Goal: Task Accomplishment & Management: Use online tool/utility

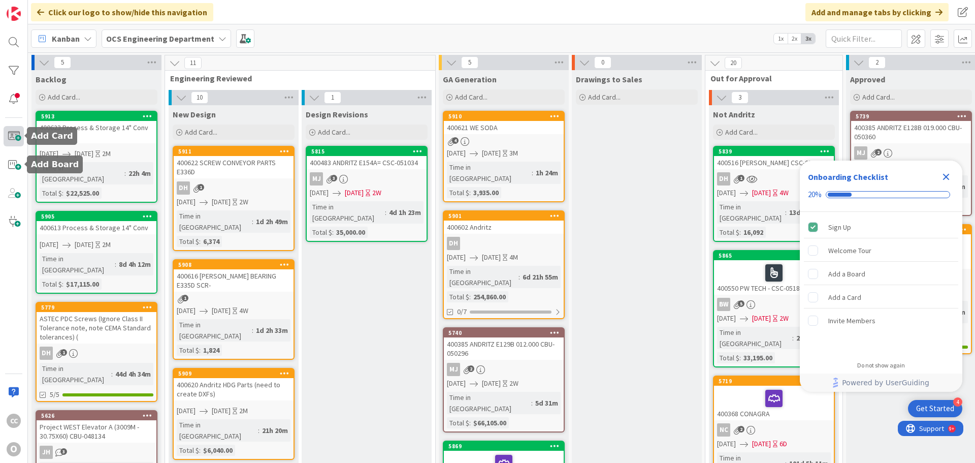
click at [14, 144] on span at bounding box center [14, 136] width 20 height 20
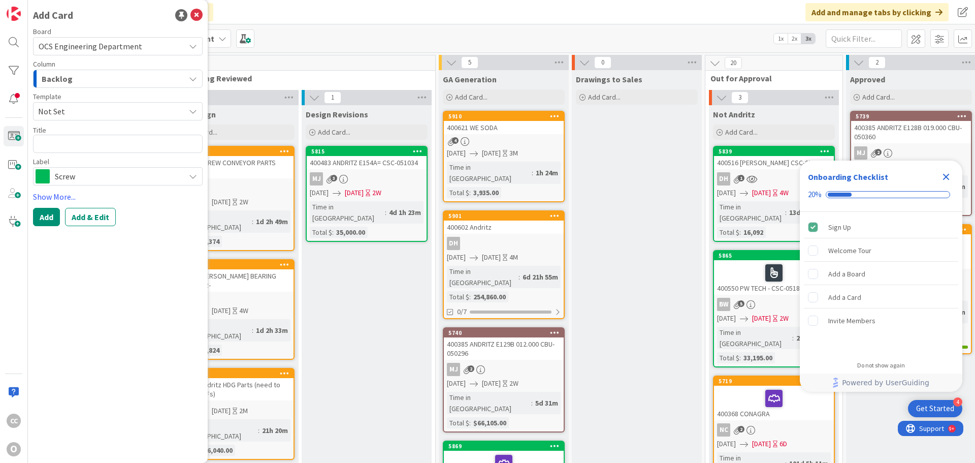
type textarea "x"
type textarea "4"
type textarea "x"
type textarea "40"
type textarea "x"
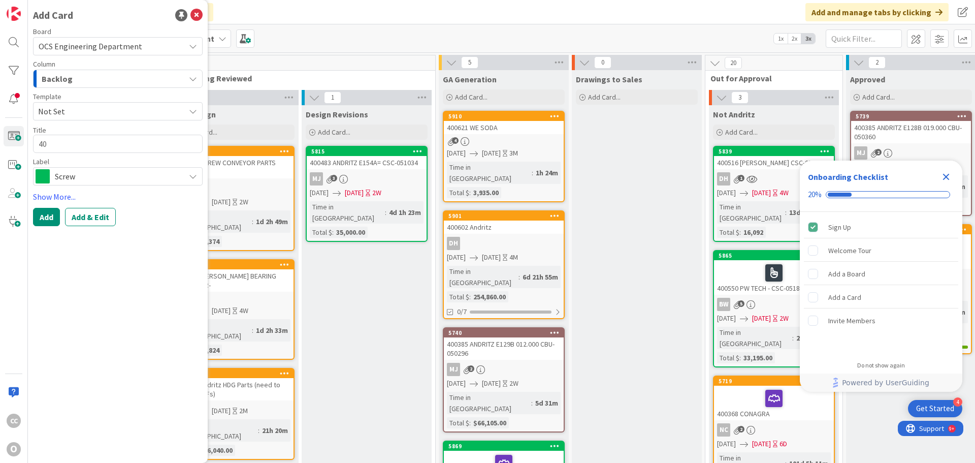
type textarea "400"
type textarea "x"
type textarea "4006"
type textarea "x"
type textarea "40062"
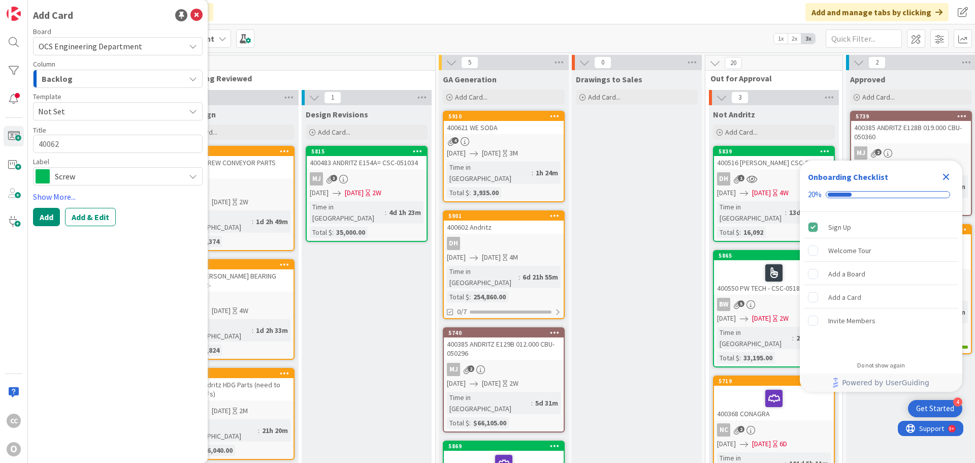
type textarea "x"
type textarea "400626"
type textarea "x"
type textarea "400626"
type textarea "x"
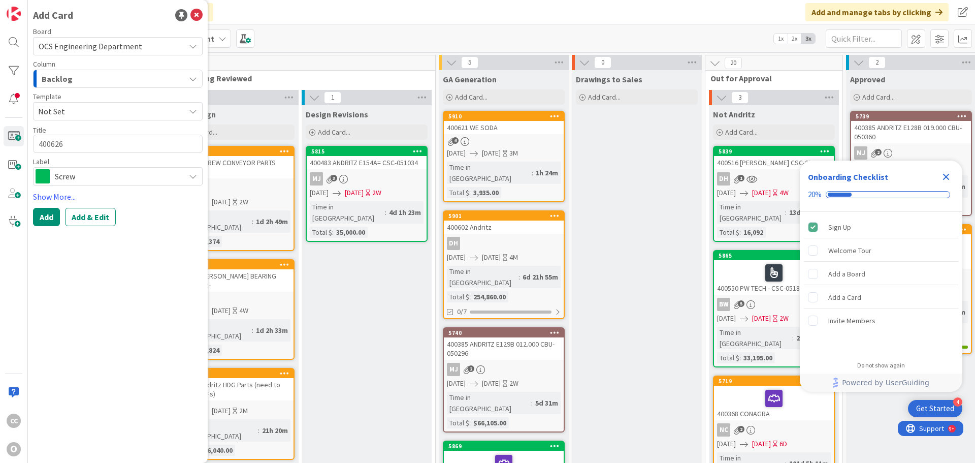
type textarea "400626 c"
type textarea "x"
type textarea "400626 cle"
type textarea "x"
type textarea "400626 clea"
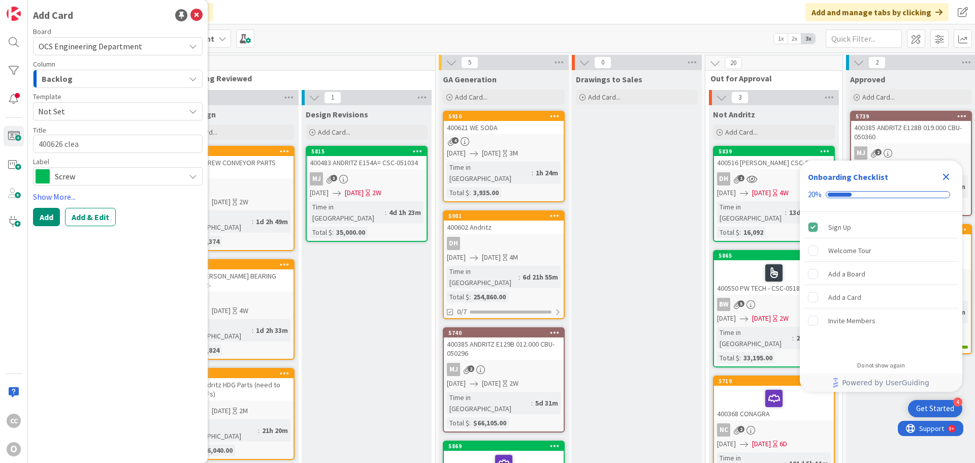
type textarea "x"
type textarea "400626 clean"
type textarea "x"
type textarea "400626 clean"
type textarea "x"
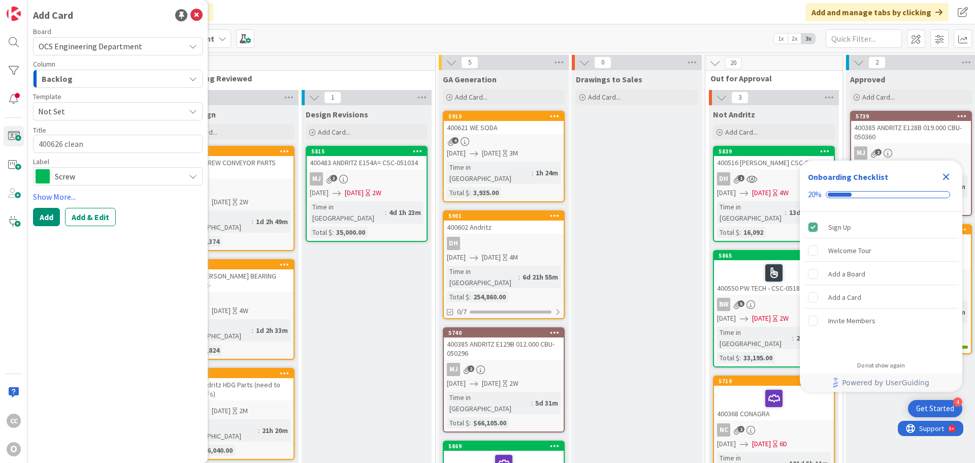
type textarea "400626 clean h"
type textarea "x"
type textarea "400626 clean"
type textarea "x"
type textarea "400626 clean"
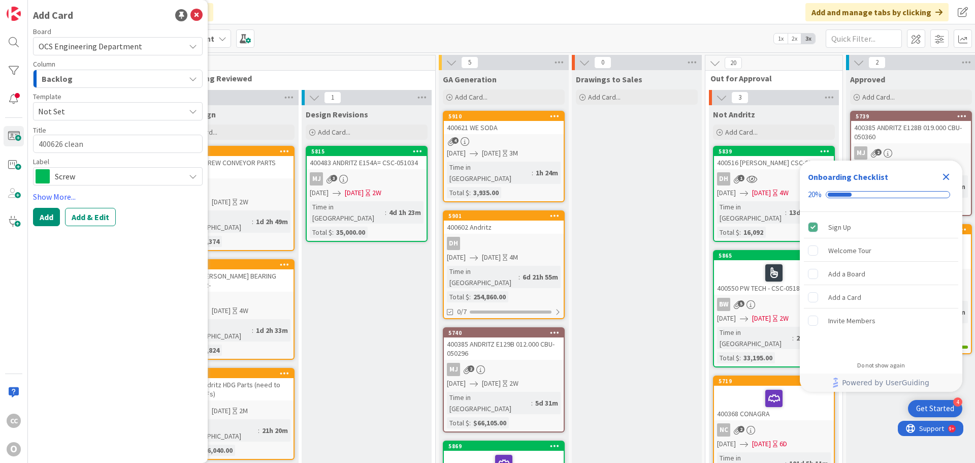
type textarea "x"
type textarea "400626 clea"
type textarea "x"
type textarea "400626 cle"
type textarea "x"
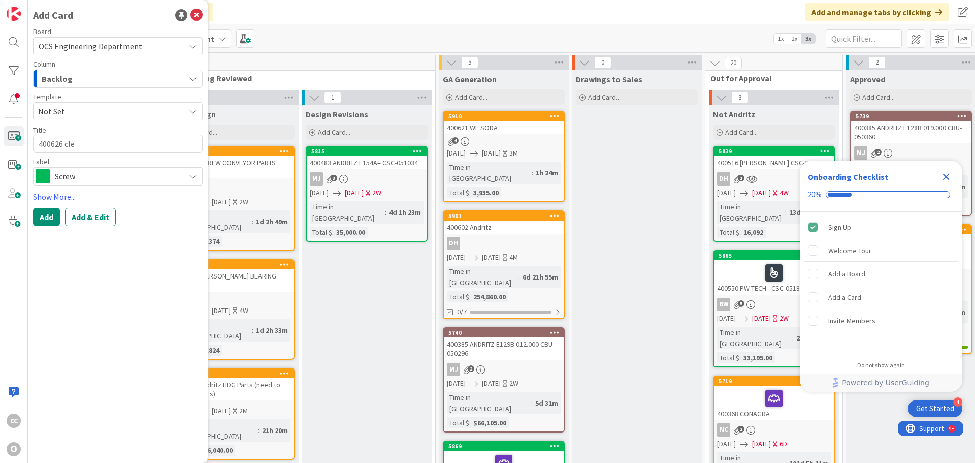
type textarea "400626 cl"
type textarea "x"
type textarea "400626 c"
type textarea "x"
type textarea "400626"
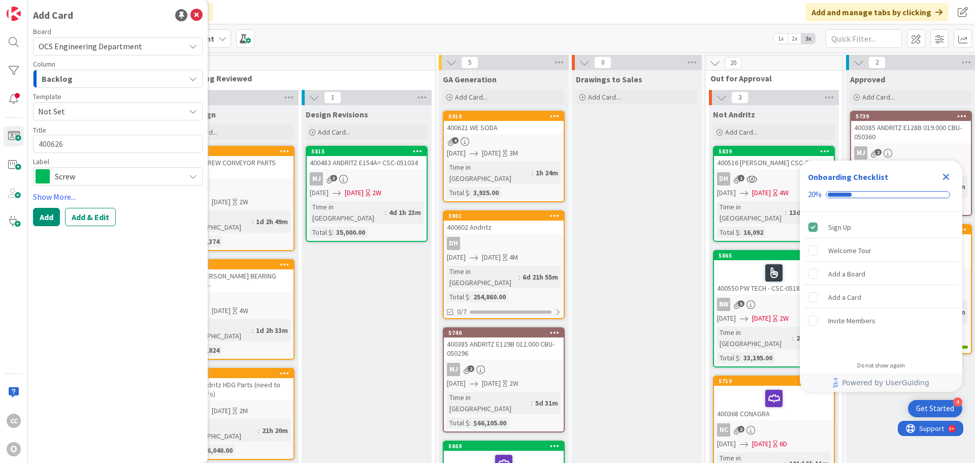
type textarea "x"
type textarea "400626"
type textarea "x"
type textarea "400626"
type textarea "x"
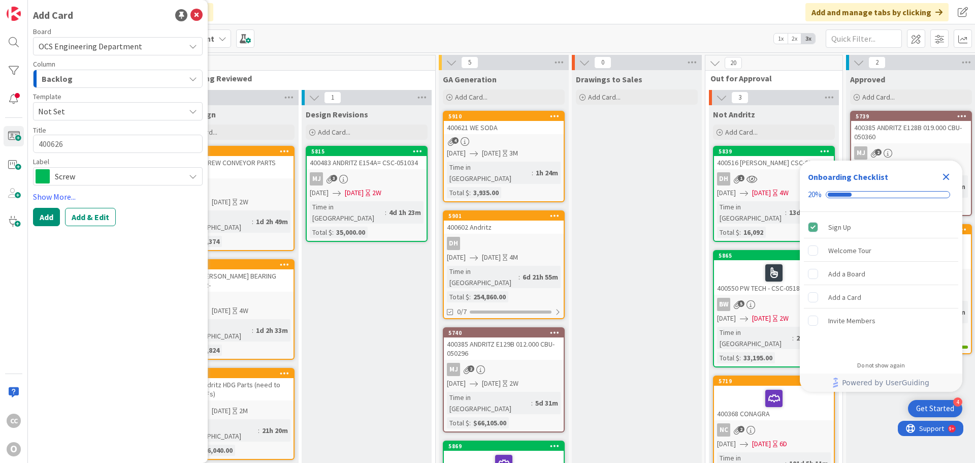
type textarea "400626 C"
type textarea "x"
type textarea "400626 CL"
type textarea "x"
type textarea "400626 CLE"
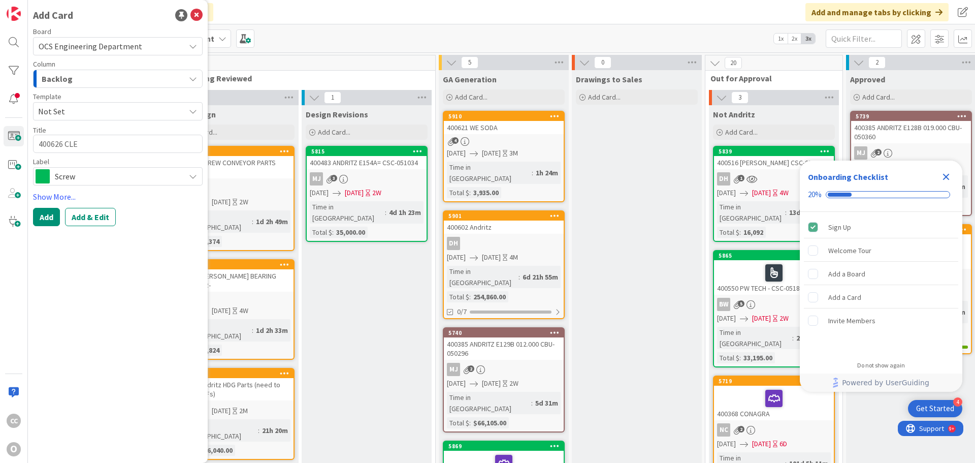
type textarea "x"
type textarea "400626 CLEA"
type textarea "x"
type textarea "400626 CLEAN"
type textarea "x"
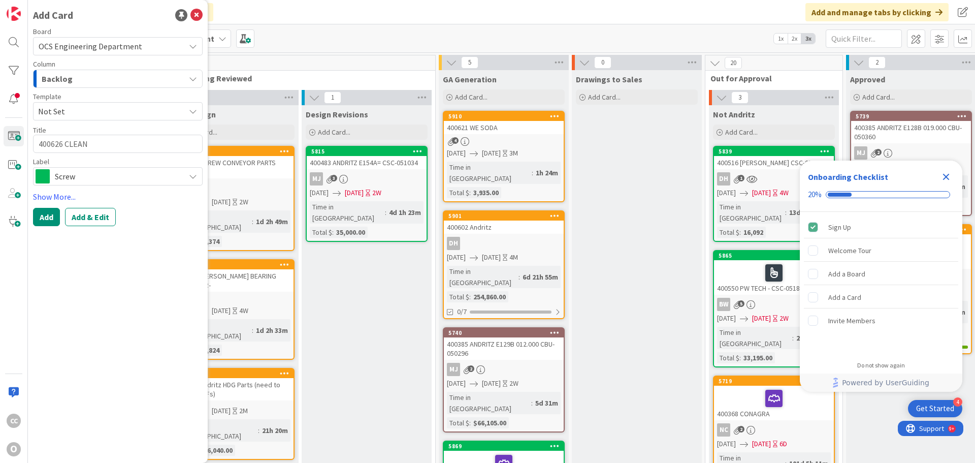
type textarea "400626 CLEAN"
type textarea "x"
type textarea "400626 CLEAN H"
type textarea "x"
type textarea "400626 CLEAN HA"
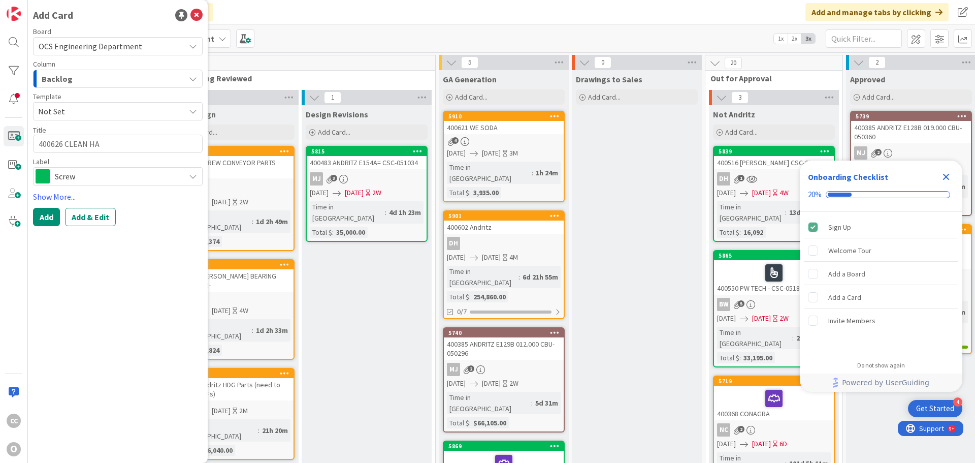
type textarea "x"
type textarea "400626 CLEAN HAR"
type textarea "x"
type textarea "400626 CLEAN HARB"
type textarea "x"
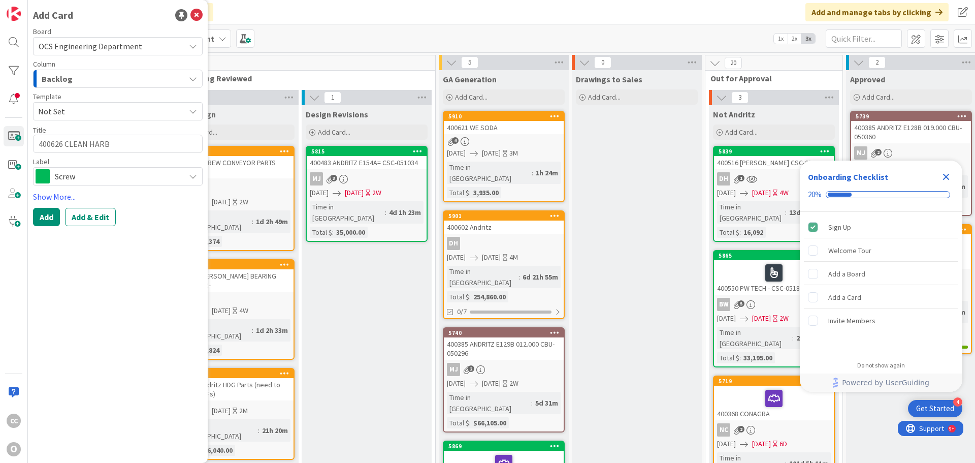
type textarea "400626 CLEAN HARBO"
type textarea "x"
type textarea "400626 CLEAN HARBOR"
type textarea "x"
type textarea "400626 CLEAN HARBORD"
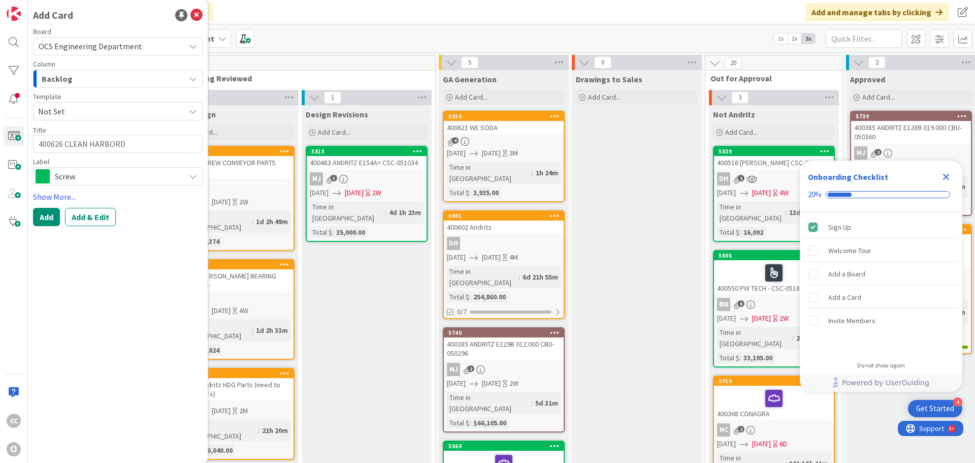
type textarea "x"
type textarea "400626 CLEAN HARBORS"
type textarea "x"
type textarea "400626 CLEAN HARBORS"
click at [113, 182] on span "Screw" at bounding box center [117, 176] width 125 height 14
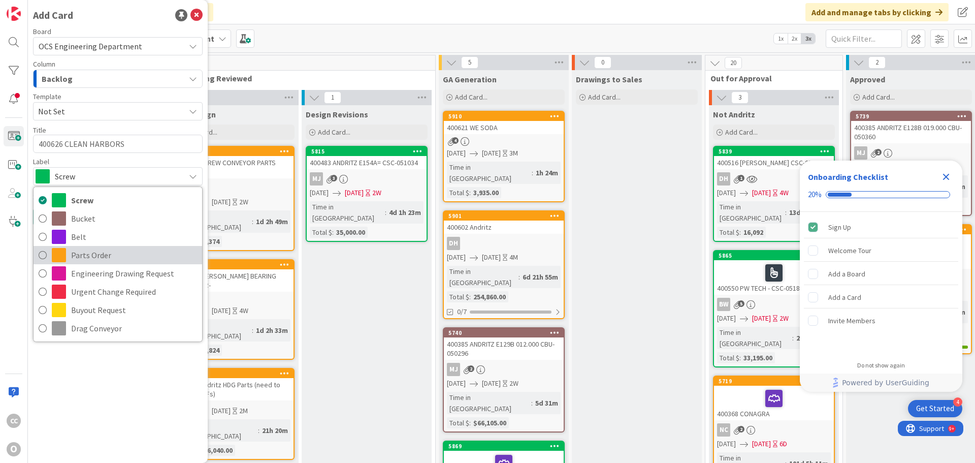
click at [99, 256] on span "Parts Order" at bounding box center [134, 254] width 126 height 15
type textarea "x"
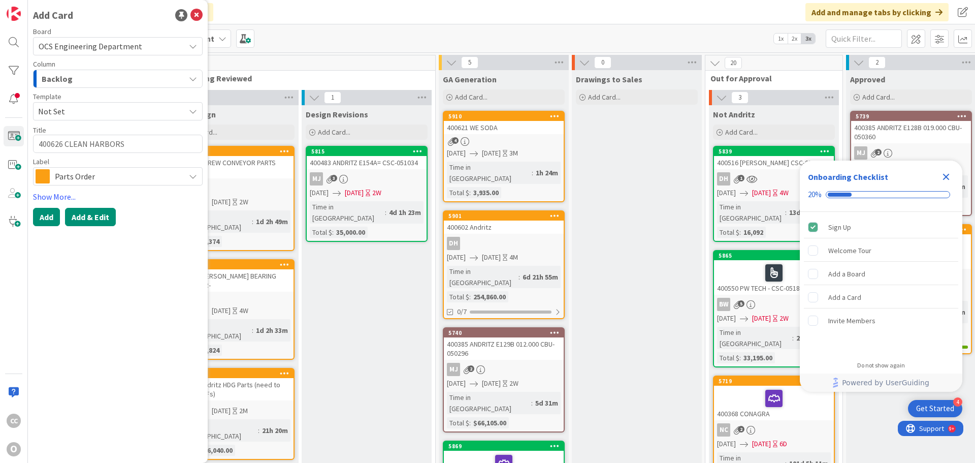
click at [83, 217] on button "Add & Edit" at bounding box center [90, 217] width 51 height 18
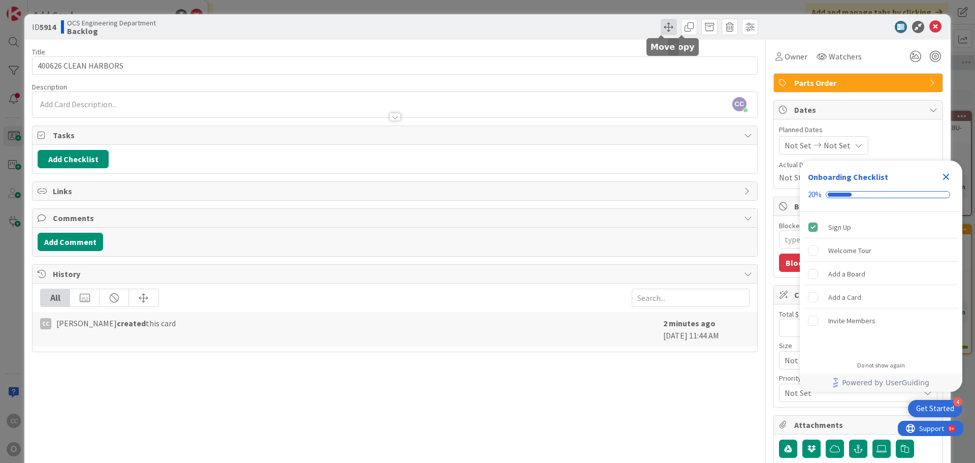
click at [665, 23] on span at bounding box center [669, 27] width 16 height 16
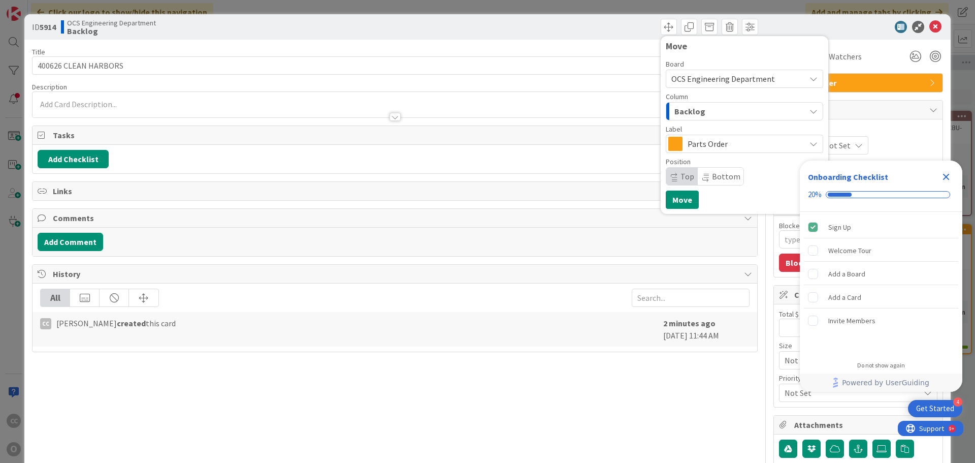
click at [697, 116] on div "Backlog" at bounding box center [739, 111] width 134 height 16
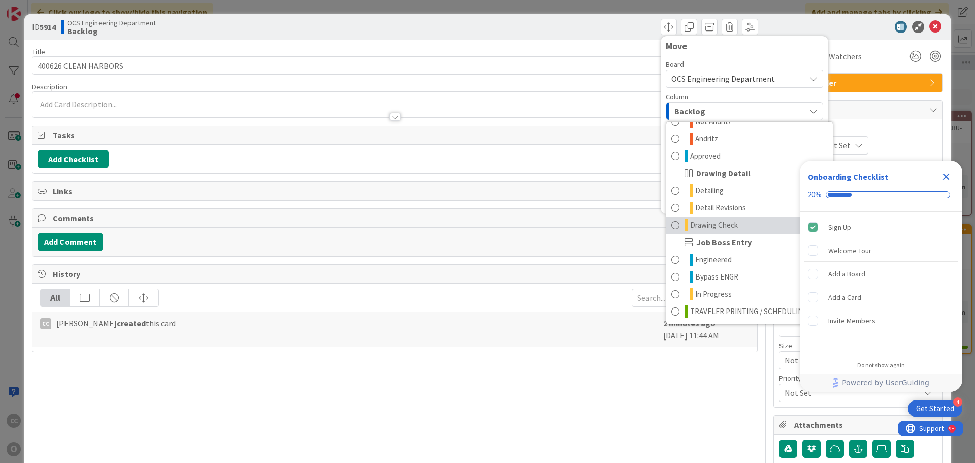
scroll to position [51, 0]
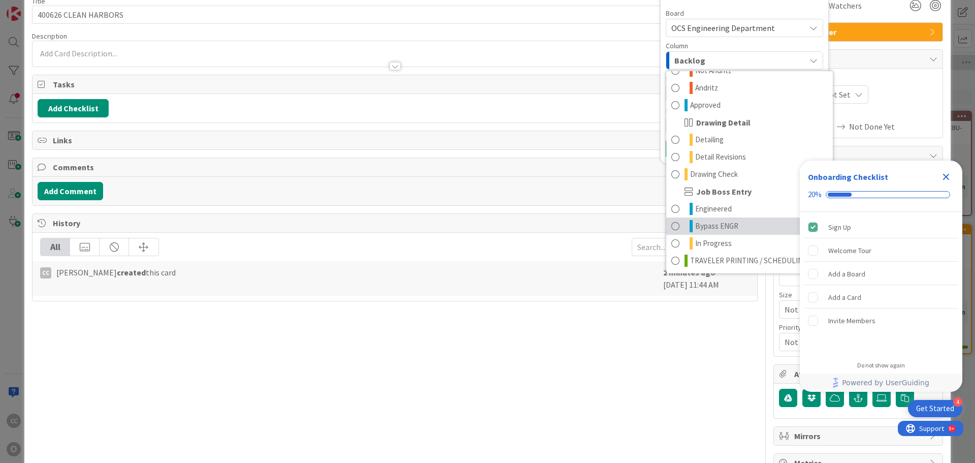
click at [714, 228] on span "Bypass ENGR" at bounding box center [717, 226] width 43 height 12
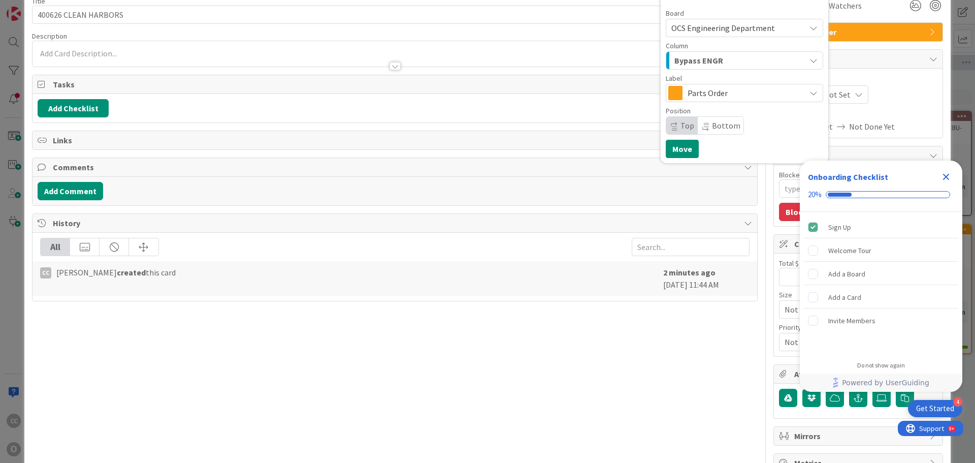
scroll to position [0, 0]
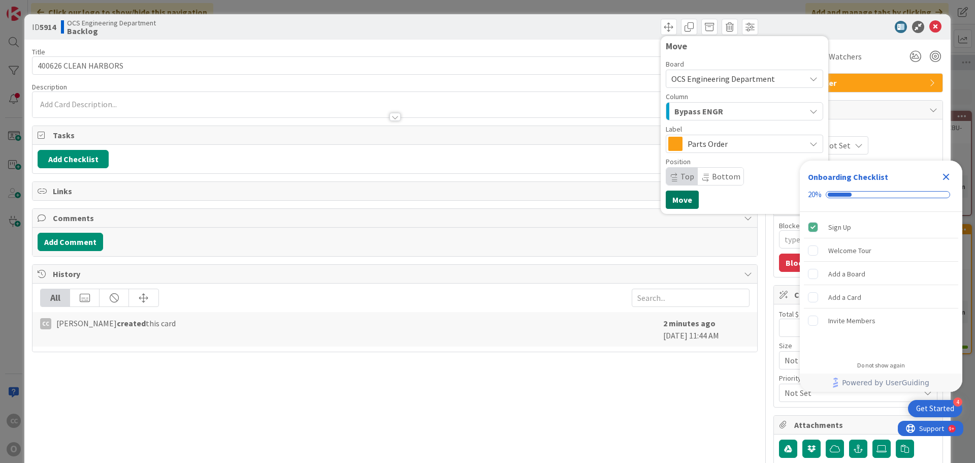
click at [677, 203] on button "Move" at bounding box center [682, 200] width 33 height 18
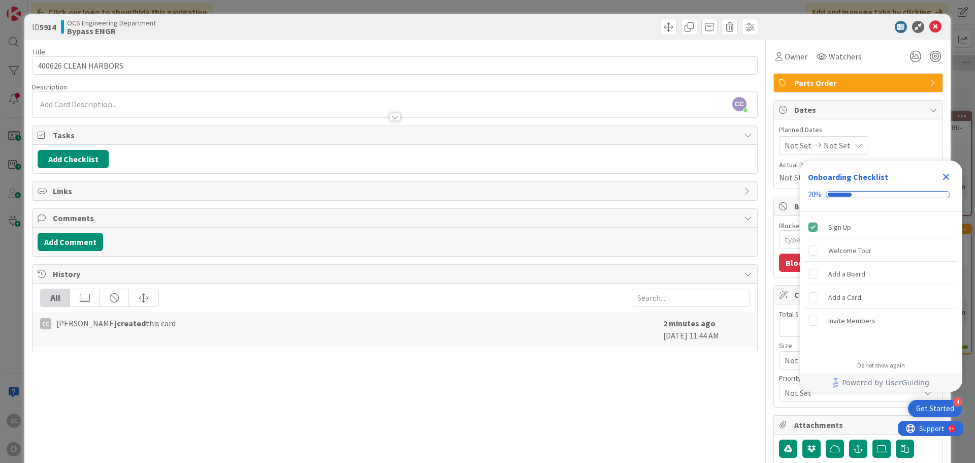
type textarea "x"
click at [949, 176] on icon "Close Checklist" at bounding box center [946, 177] width 12 height 12
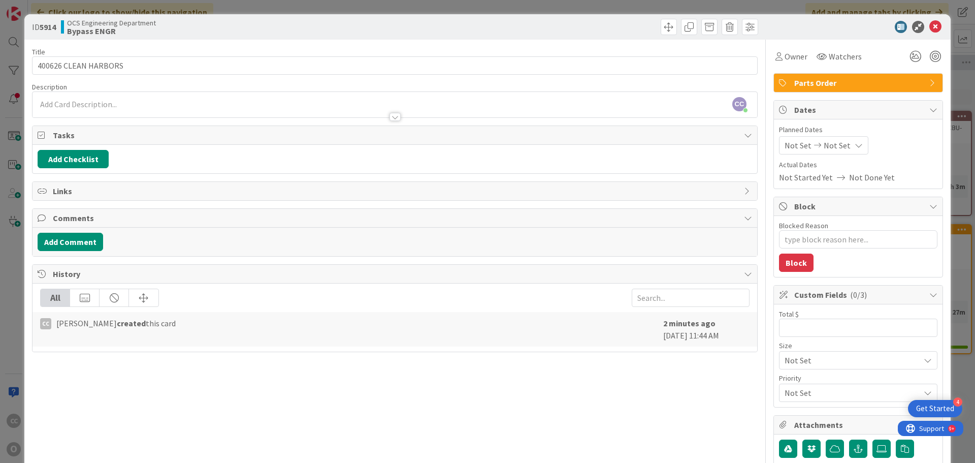
click at [785, 142] on span "Not Set" at bounding box center [798, 145] width 27 height 12
click at [855, 289] on td "27" at bounding box center [860, 291] width 20 height 19
type input "08/27/2025"
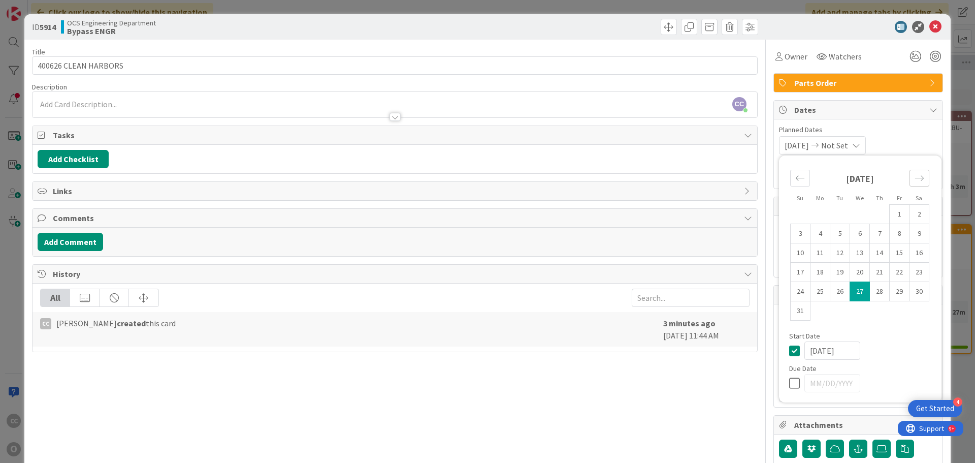
type textarea "x"
click at [919, 177] on div "Move forward to switch to the next month." at bounding box center [920, 178] width 20 height 17
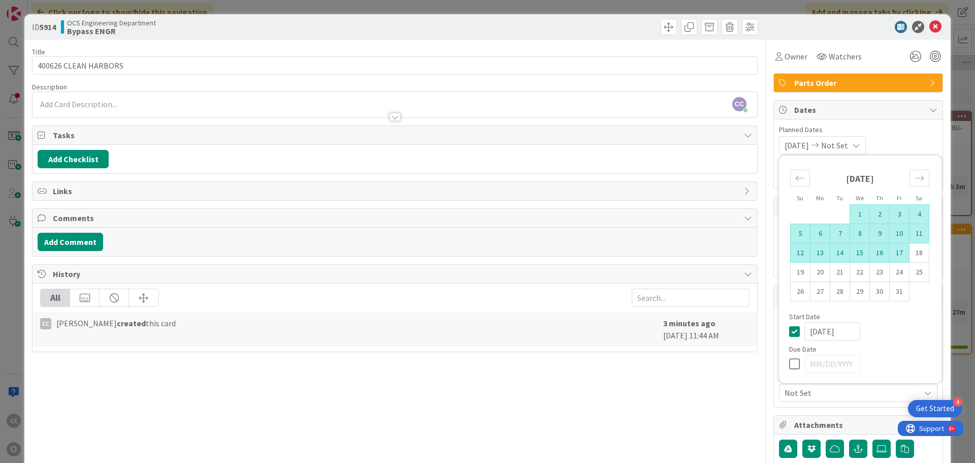
click at [895, 256] on td "17" at bounding box center [900, 252] width 20 height 19
type input "10/17/2025"
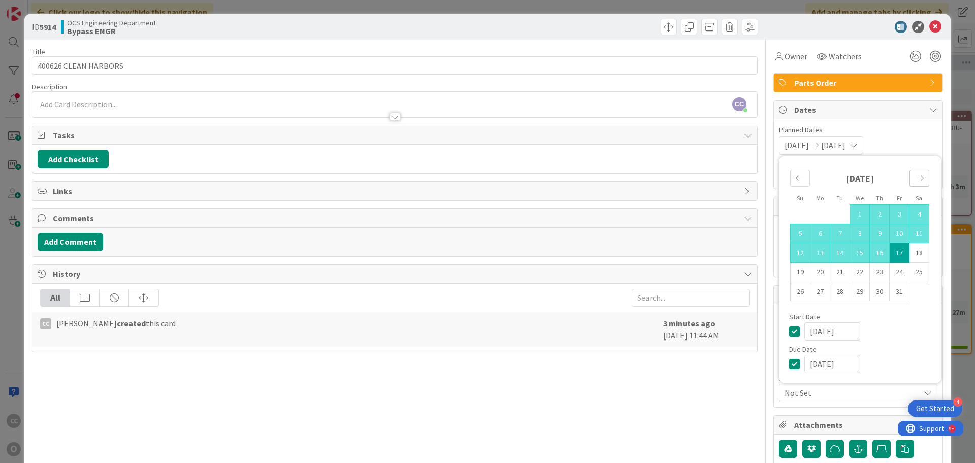
type textarea "x"
click at [911, 139] on div "08/27/2025 10/17/2025 Su Mo Tu We Th Fr Sa September 2025 1 2 3 4 5 6 7 8 9 10 …" at bounding box center [858, 145] width 159 height 18
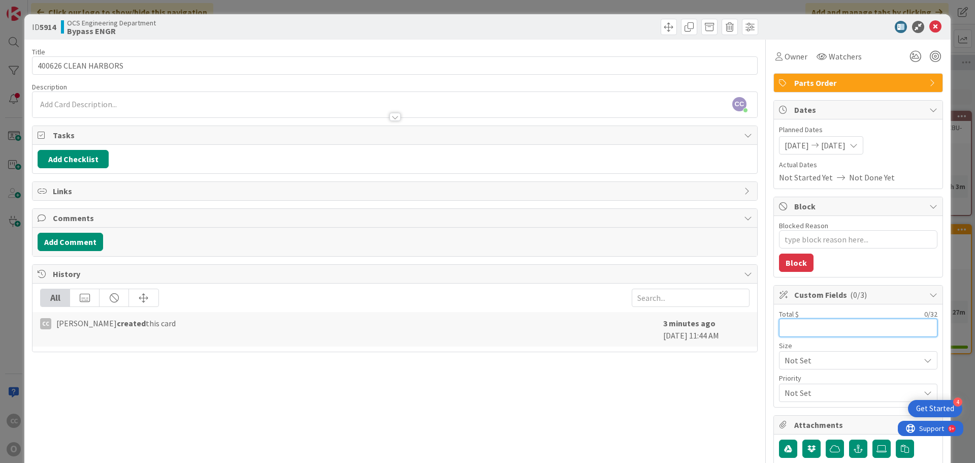
click at [798, 326] on input "text" at bounding box center [858, 328] width 159 height 18
type input "5,745"
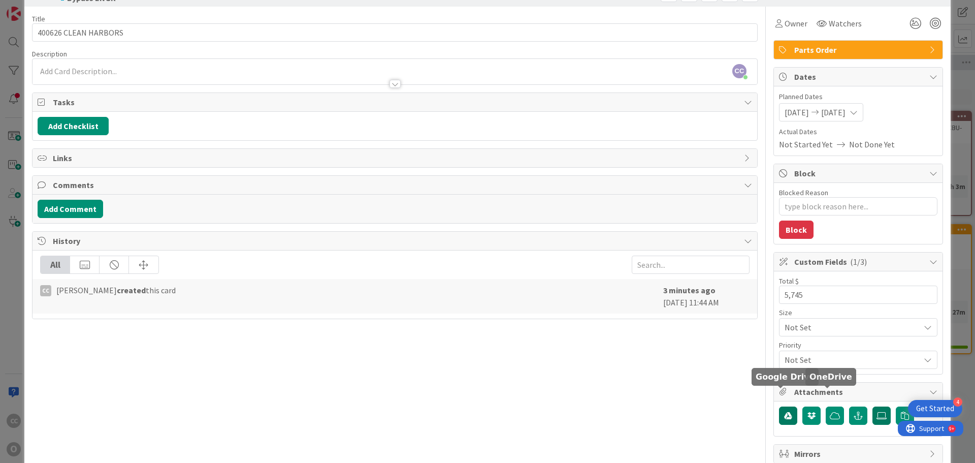
scroll to position [51, 0]
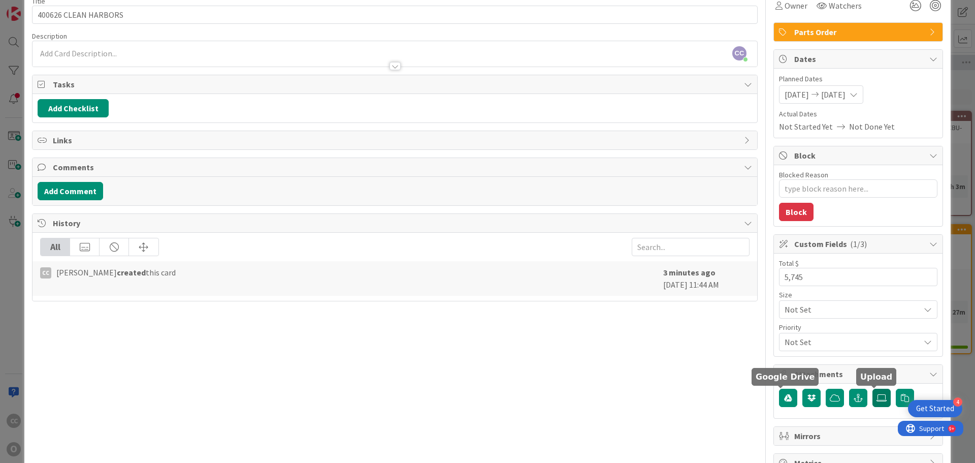
click at [877, 394] on icon at bounding box center [882, 398] width 10 height 8
click at [873, 389] on input "file" at bounding box center [873, 389] width 0 height 0
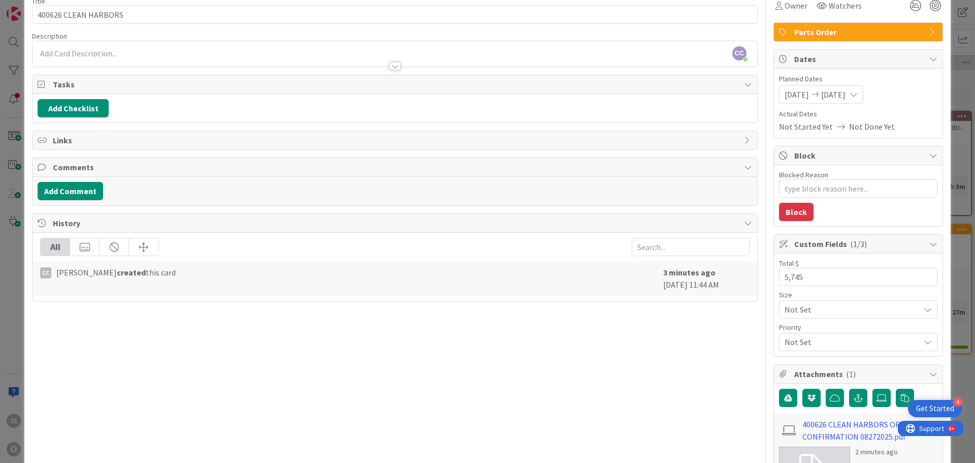
click at [273, 428] on div "Title 20 / 128 400626 CLEAN HARBORS Description CC Cameron Chambers just joined…" at bounding box center [395, 273] width 726 height 568
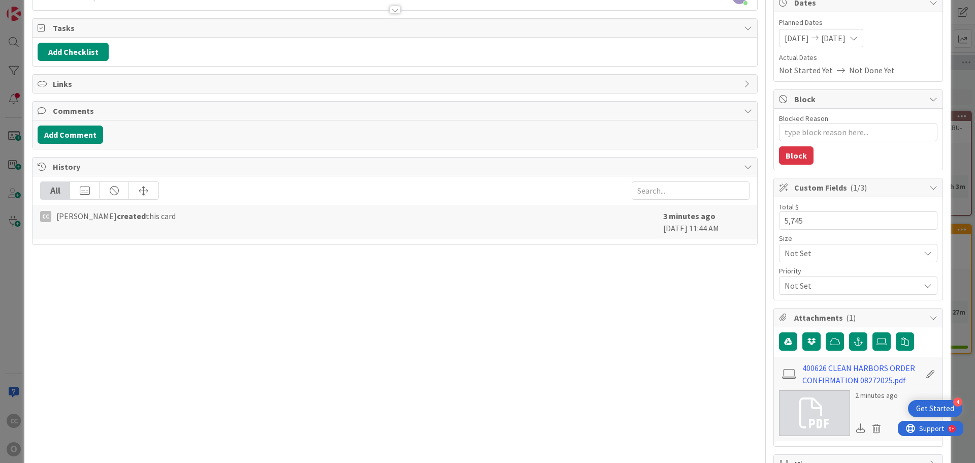
scroll to position [167, 0]
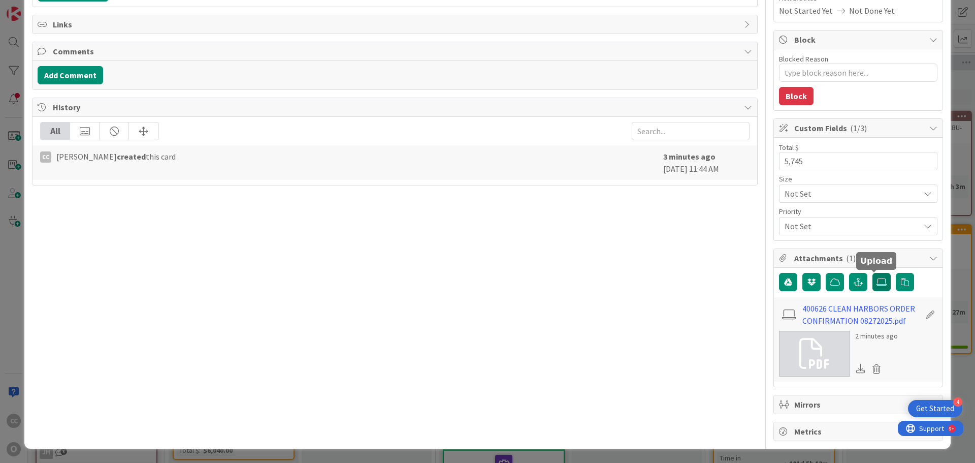
click at [877, 284] on icon at bounding box center [882, 282] width 10 height 8
click at [873, 273] on input "file" at bounding box center [873, 273] width 0 height 0
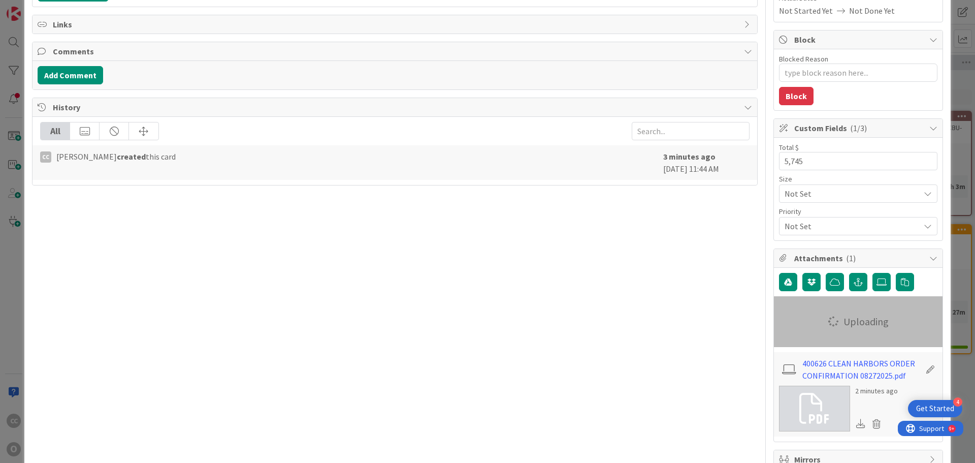
type textarea "x"
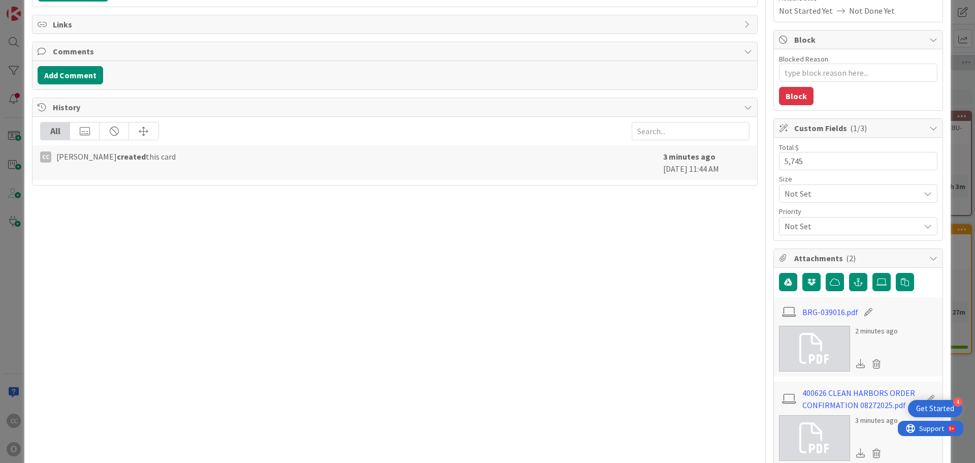
scroll to position [14, 0]
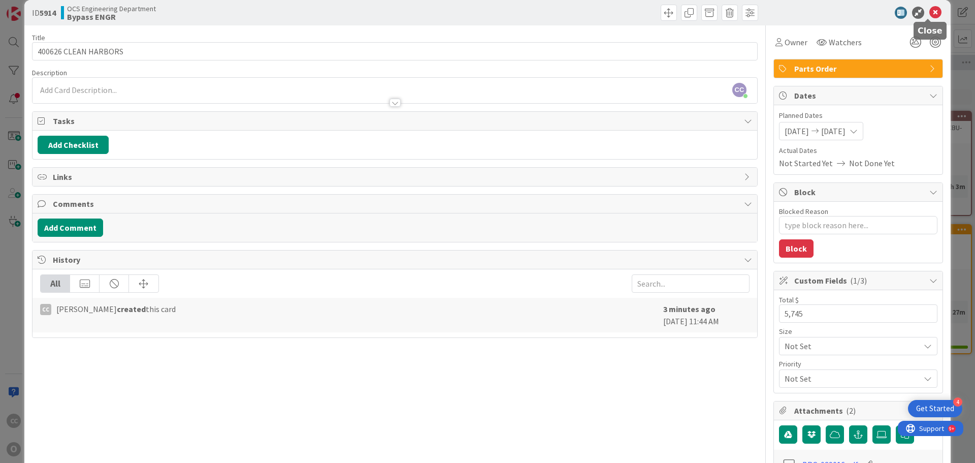
click at [931, 11] on icon at bounding box center [936, 13] width 12 height 12
